Goal: Task Accomplishment & Management: Use online tool/utility

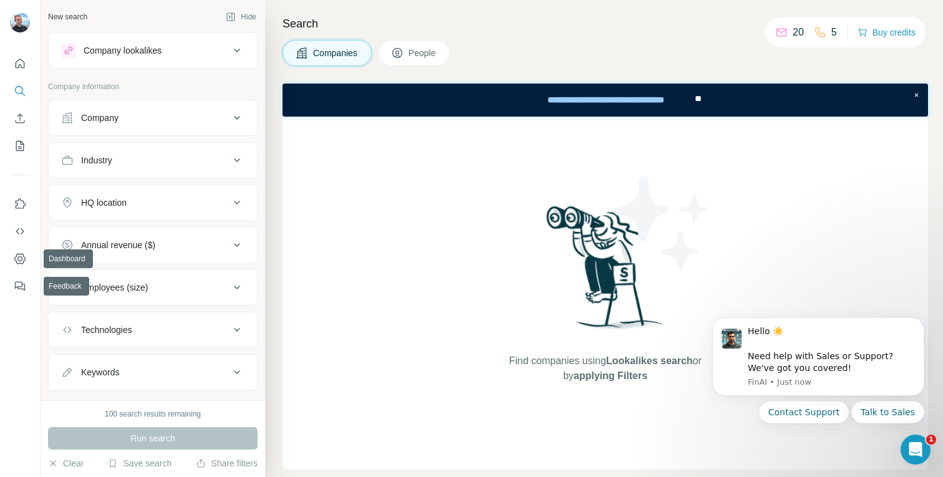
drag, startPoint x: 17, startPoint y: 264, endPoint x: 5, endPoint y: 380, distance: 116.0
click at [5, 380] on div at bounding box center [20, 238] width 41 height 477
click at [175, 50] on div "Company lookalikes" at bounding box center [145, 50] width 168 height 15
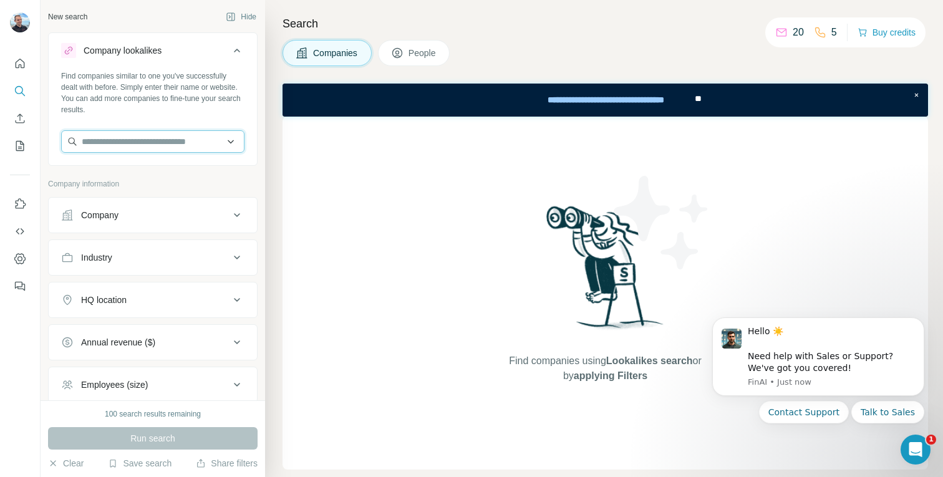
click at [130, 151] on input "text" at bounding box center [152, 141] width 183 height 22
type input "*"
click at [137, 140] on input "text" at bounding box center [152, 141] width 183 height 22
paste input "**********"
type input "**********"
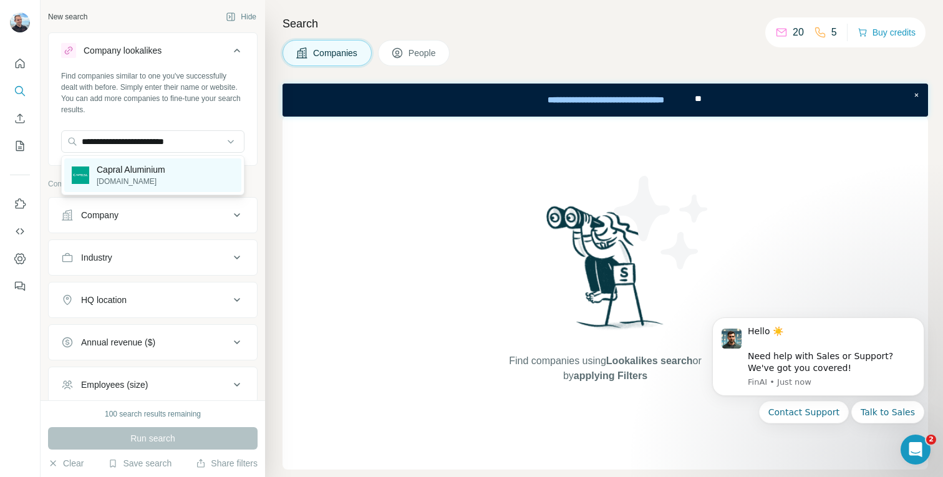
click at [177, 180] on div "Capral Aluminium [DOMAIN_NAME]" at bounding box center [152, 175] width 177 height 34
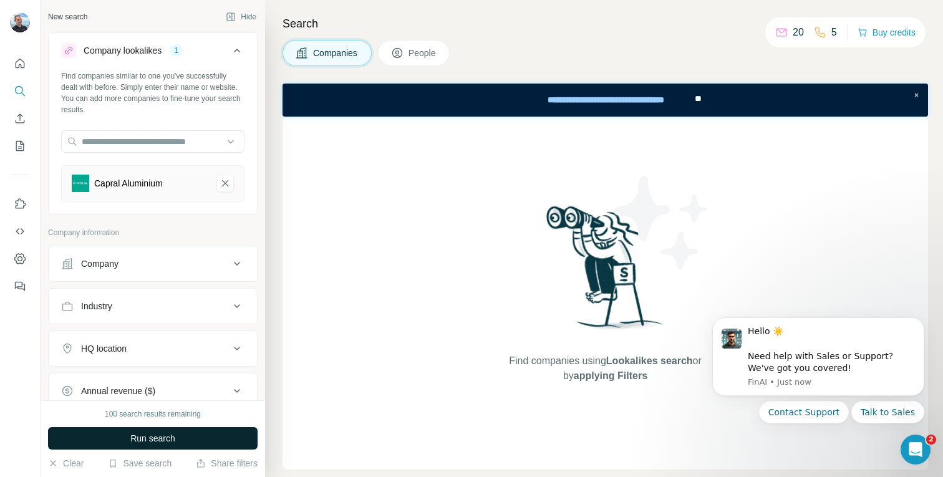
click at [164, 438] on span "Run search" at bounding box center [152, 438] width 45 height 12
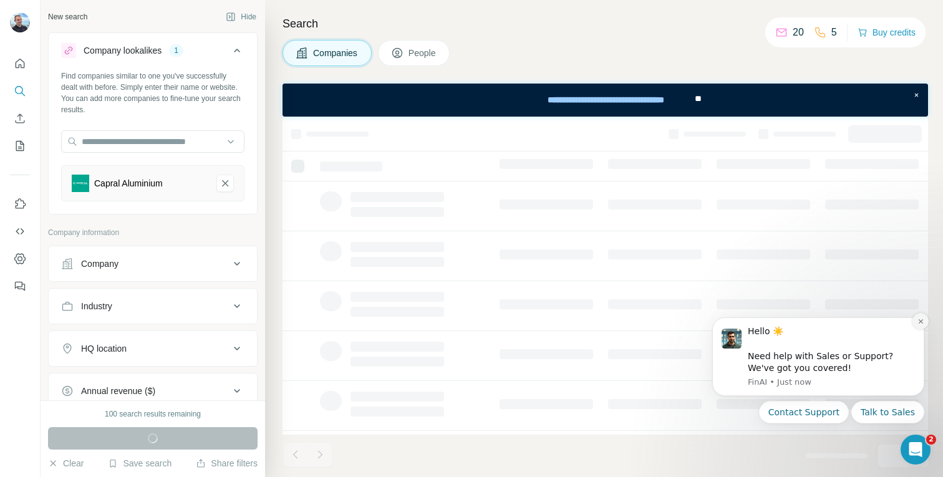
click at [922, 320] on icon "Dismiss notification" at bounding box center [920, 321] width 7 height 7
click at [920, 320] on icon "Dismiss notification" at bounding box center [920, 321] width 4 height 4
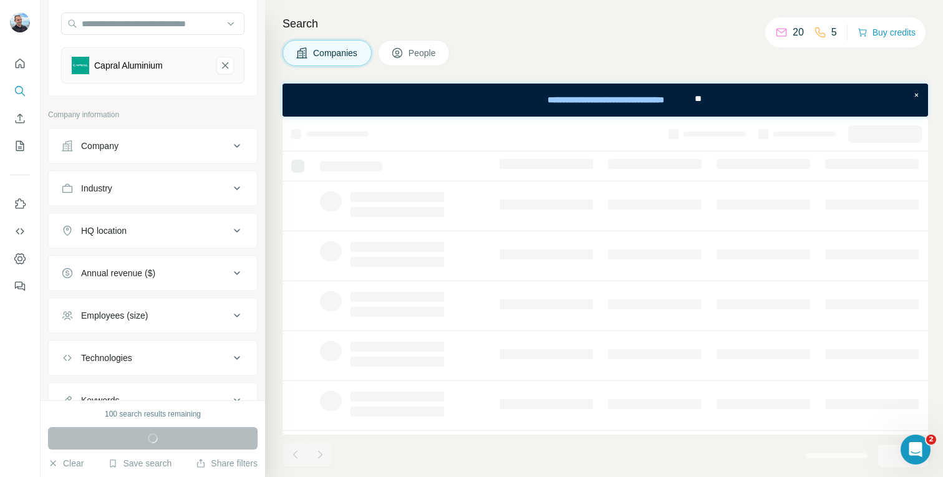
scroll to position [171, 0]
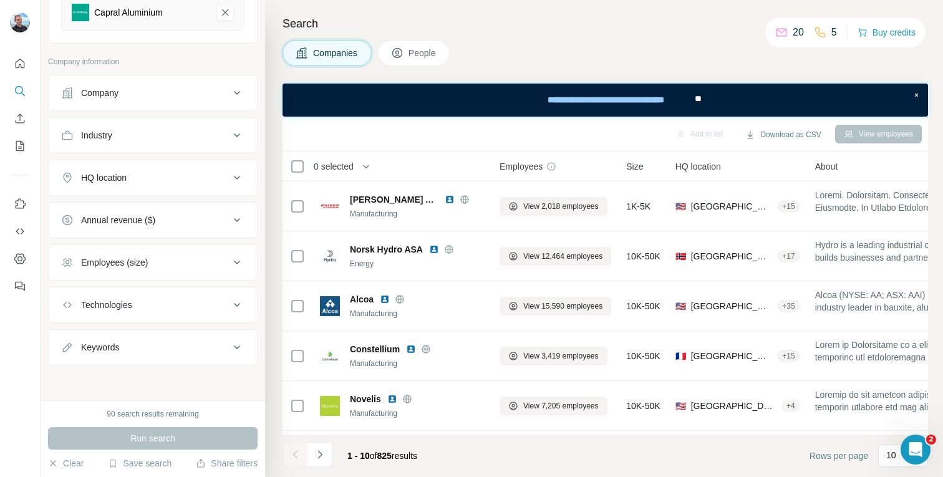
click at [140, 180] on div "HQ location" at bounding box center [145, 177] width 168 height 12
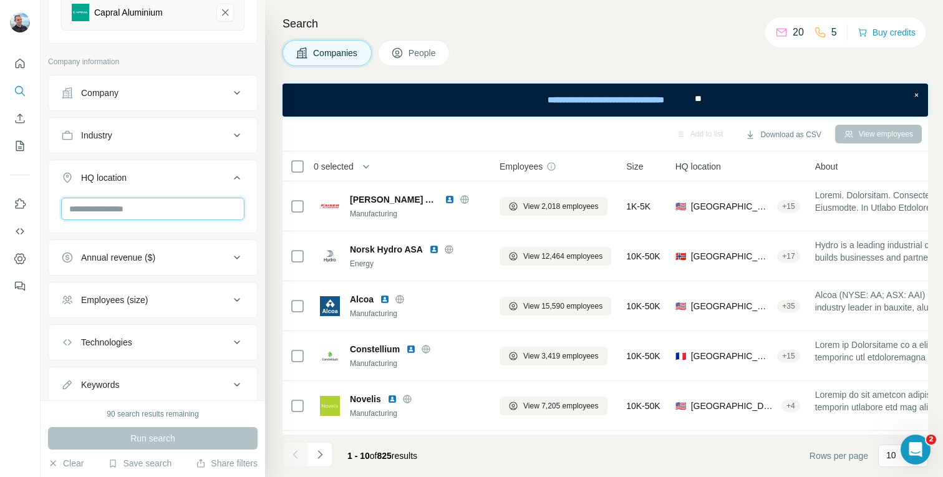
click at [133, 198] on input "text" at bounding box center [152, 209] width 183 height 22
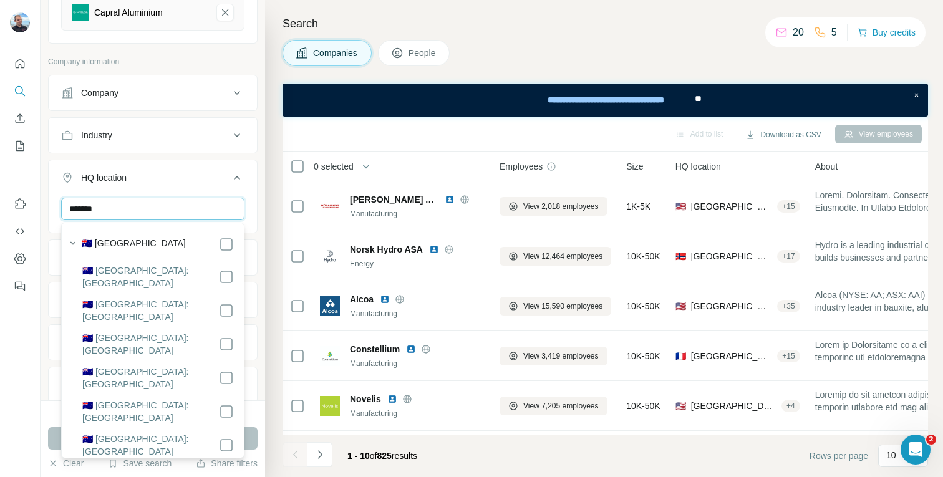
type input "*******"
click at [130, 248] on div "🇦🇺 [GEOGRAPHIC_DATA]" at bounding box center [158, 244] width 152 height 15
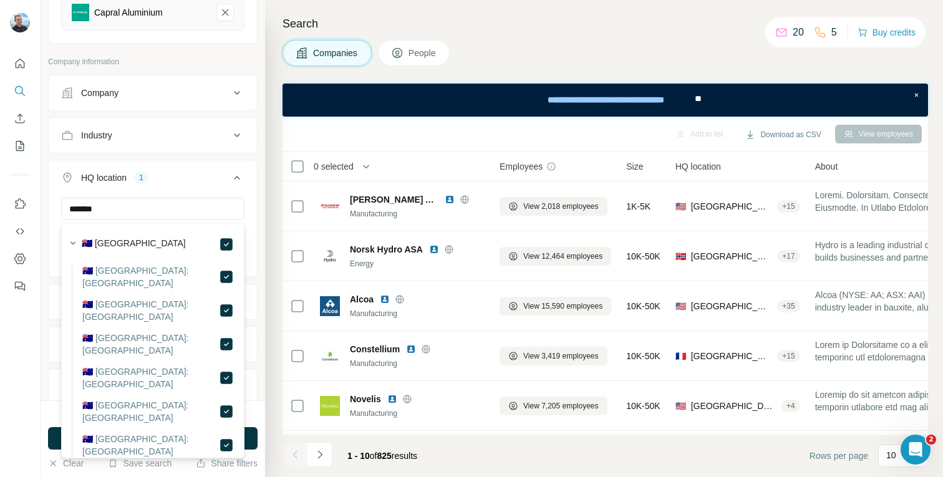
click at [258, 209] on div "New search Hide Company lookalikes 1 Find companies similar to one you've succe…" at bounding box center [153, 200] width 224 height 400
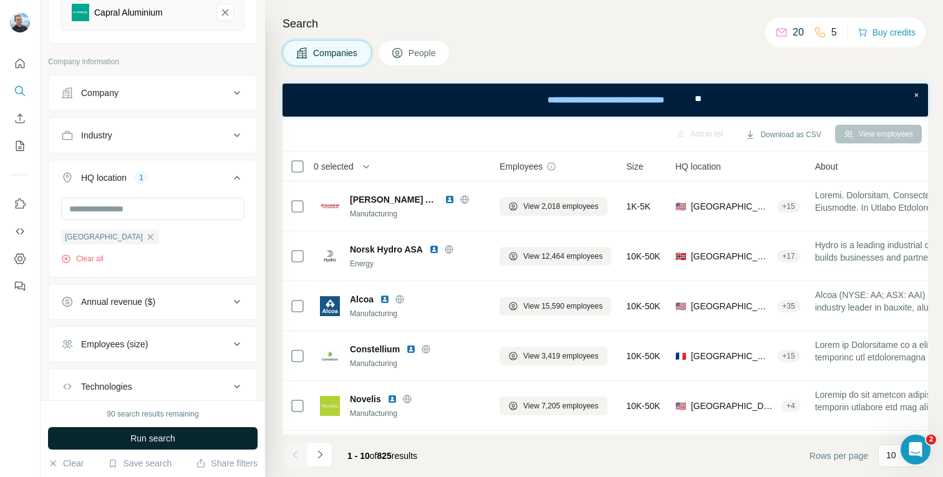
click at [143, 435] on span "Run search" at bounding box center [152, 438] width 45 height 12
